Goal: Navigation & Orientation: Find specific page/section

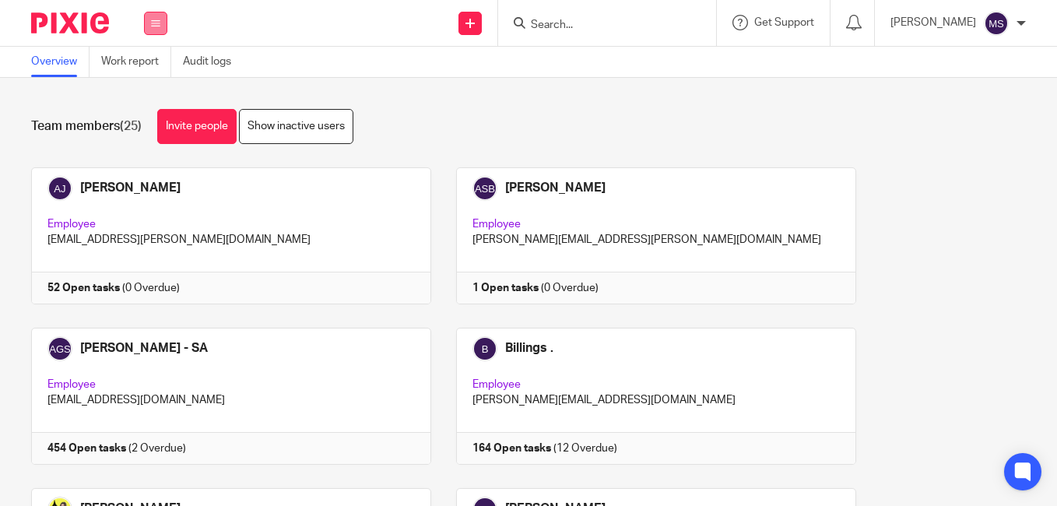
click at [153, 25] on icon at bounding box center [155, 23] width 9 height 9
click at [152, 69] on link "Work" at bounding box center [147, 72] width 25 height 11
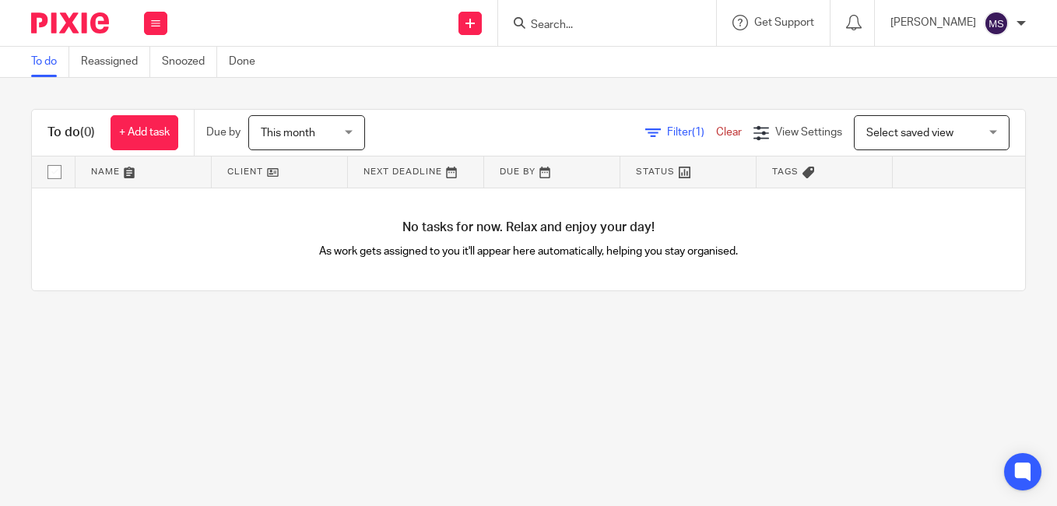
click at [700, 126] on div "Filter (1) Clear" at bounding box center [699, 133] width 108 height 16
